Goal: Book appointment/travel/reservation

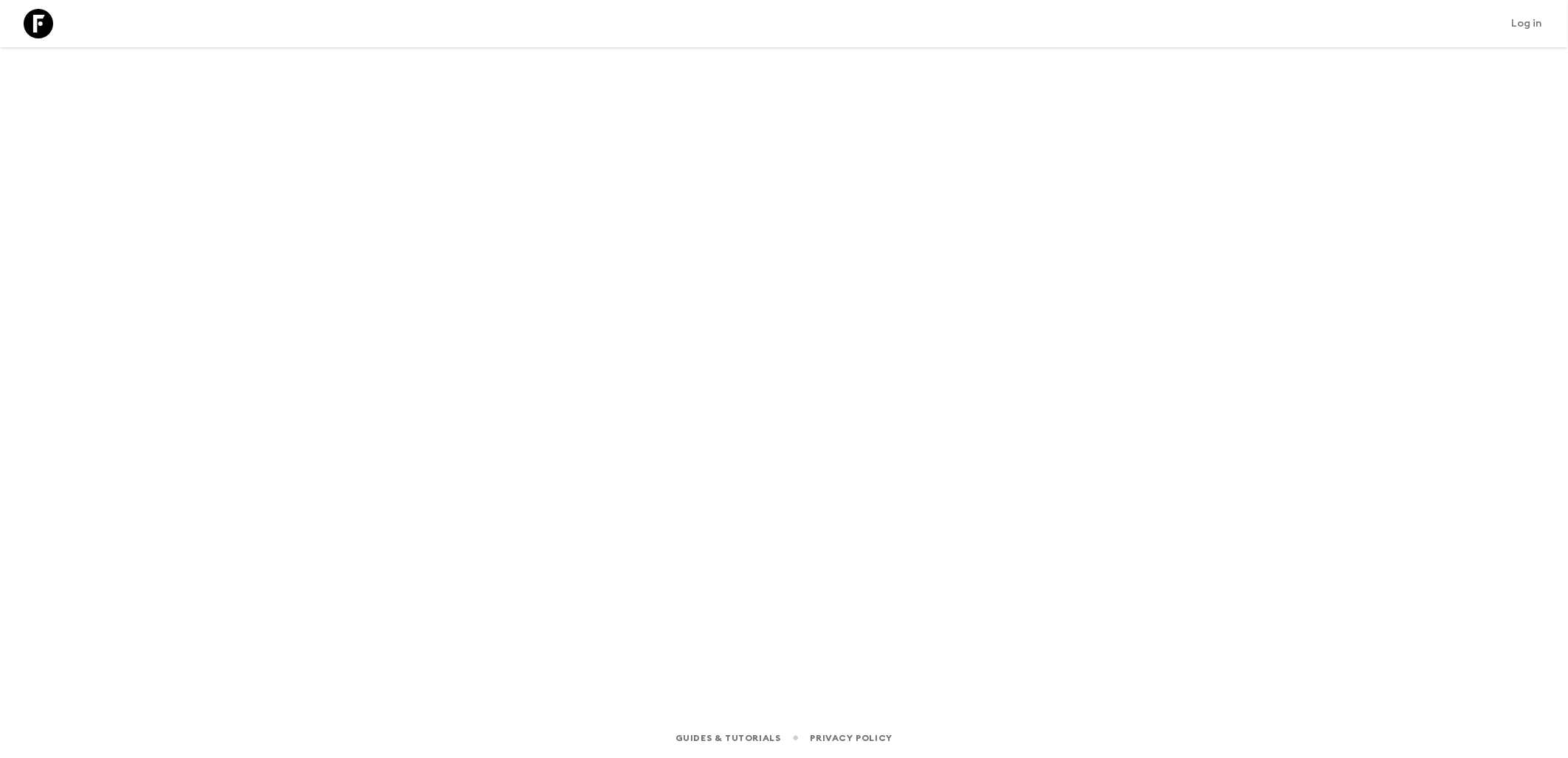
click at [54, 28] on link at bounding box center [38, 24] width 41 height 41
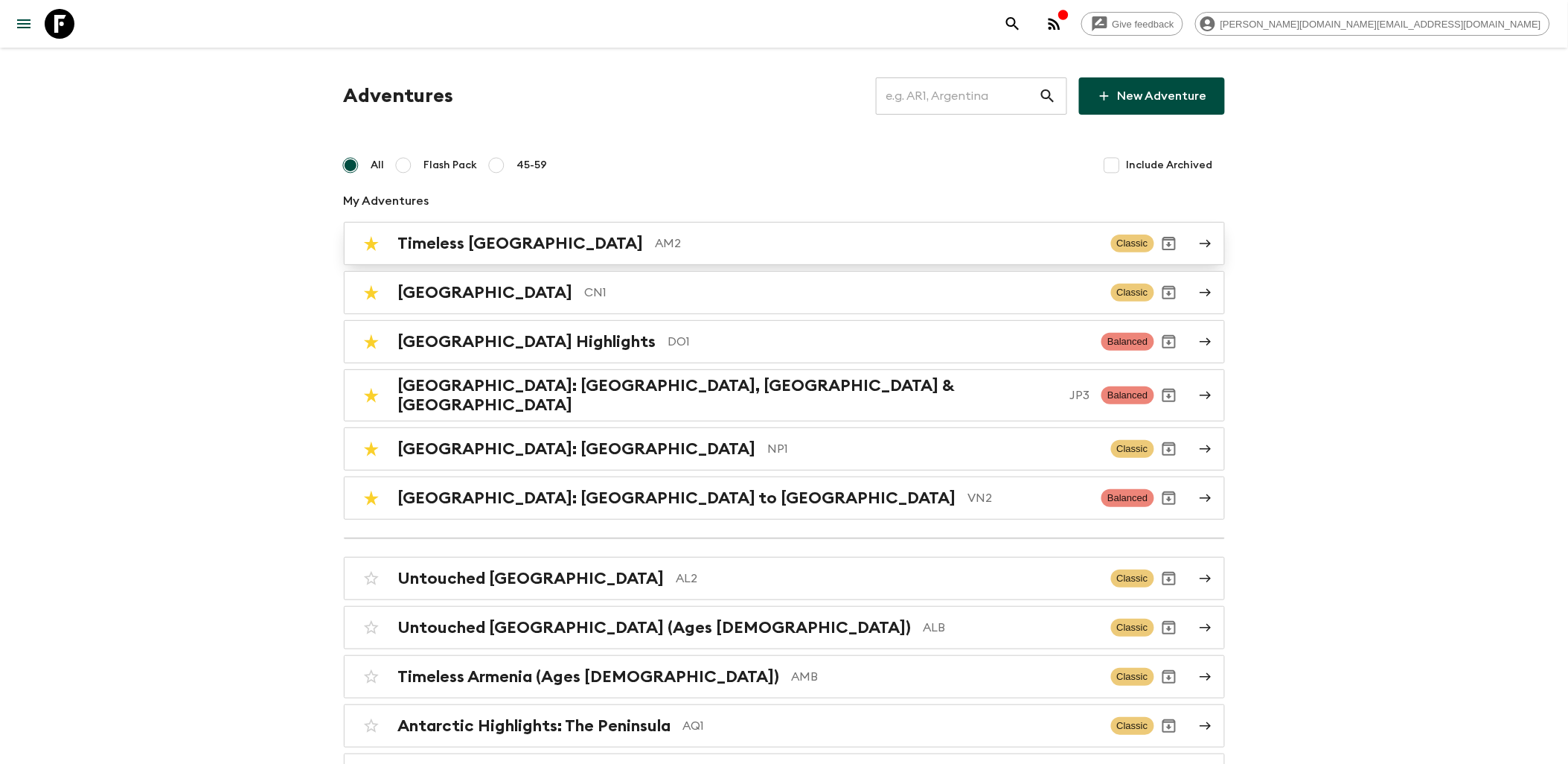
click at [531, 250] on h2 "Timeless [GEOGRAPHIC_DATA]" at bounding box center [521, 243] width 246 height 19
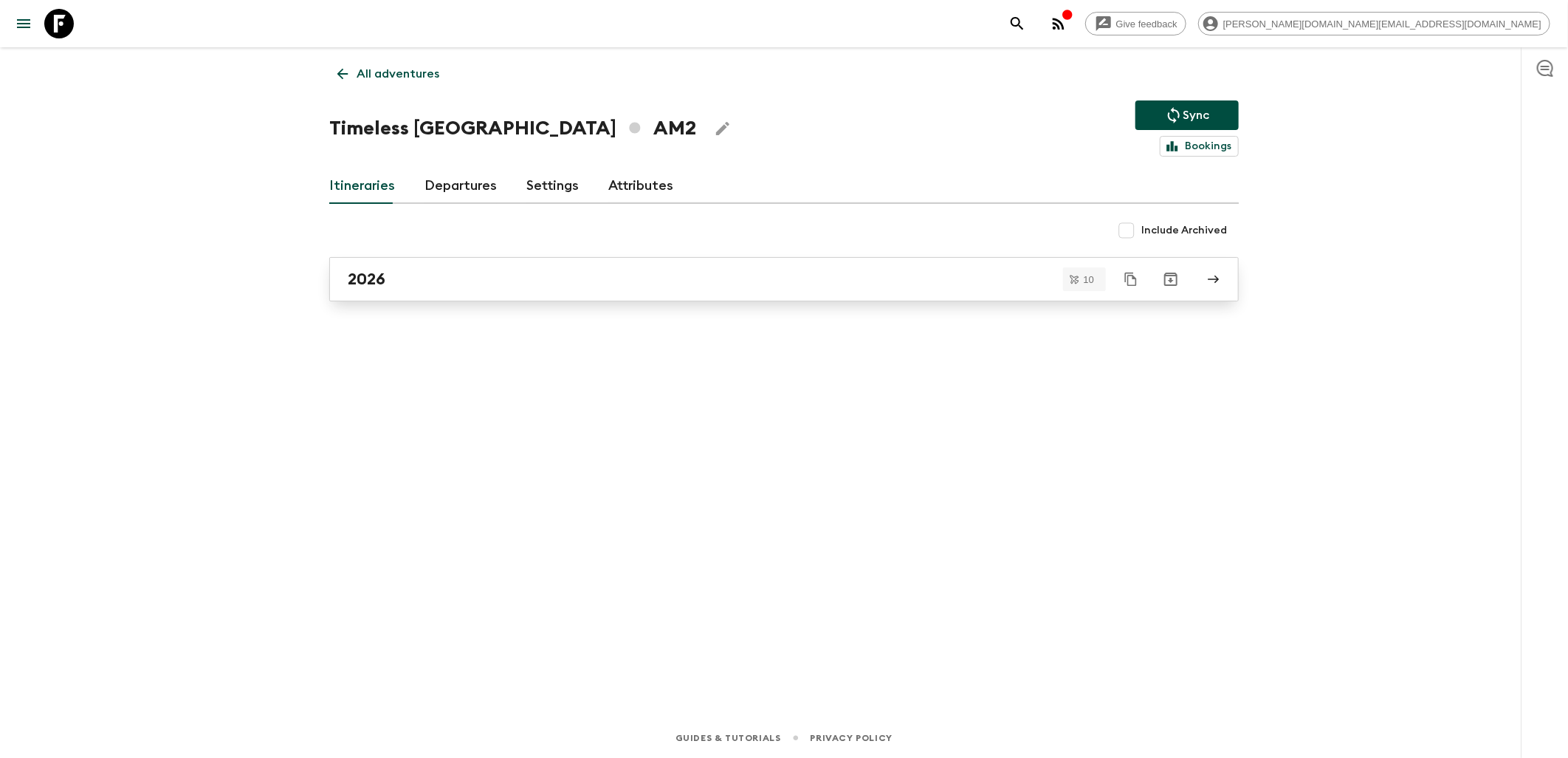
click at [533, 283] on div "2026" at bounding box center [770, 279] width 845 height 19
